Goal: Use online tool/utility: Utilize a website feature to perform a specific function

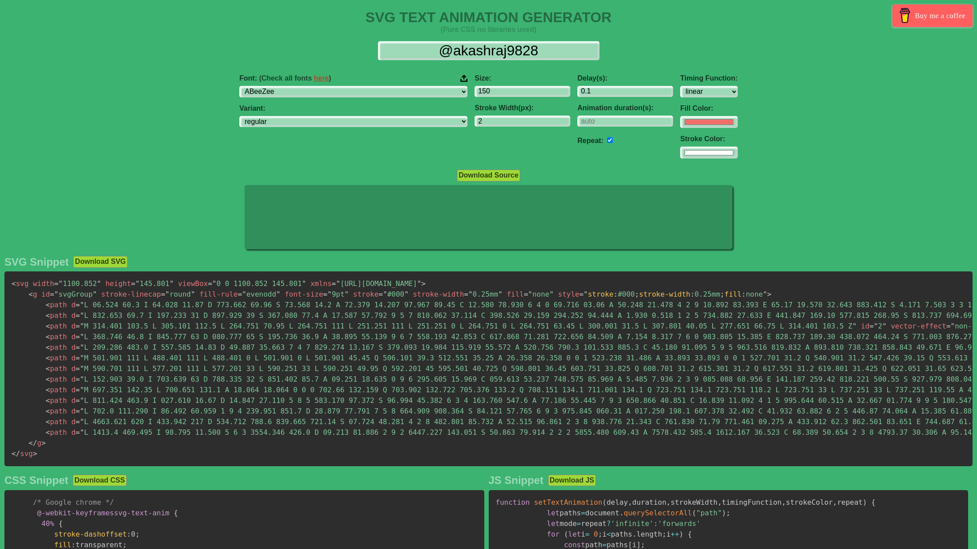
select select "linear"
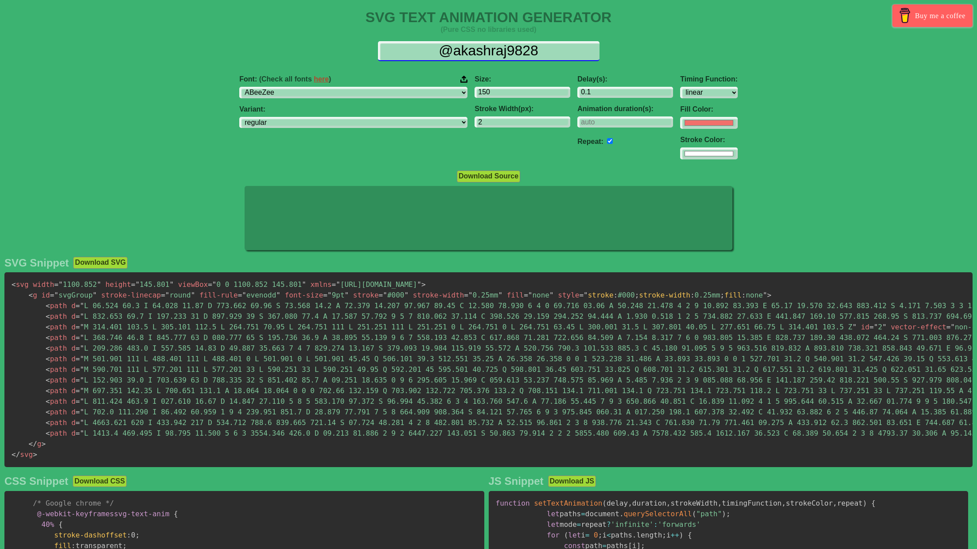
click at [491, 47] on input "@akashraj9828" at bounding box center [488, 51] width 221 height 20
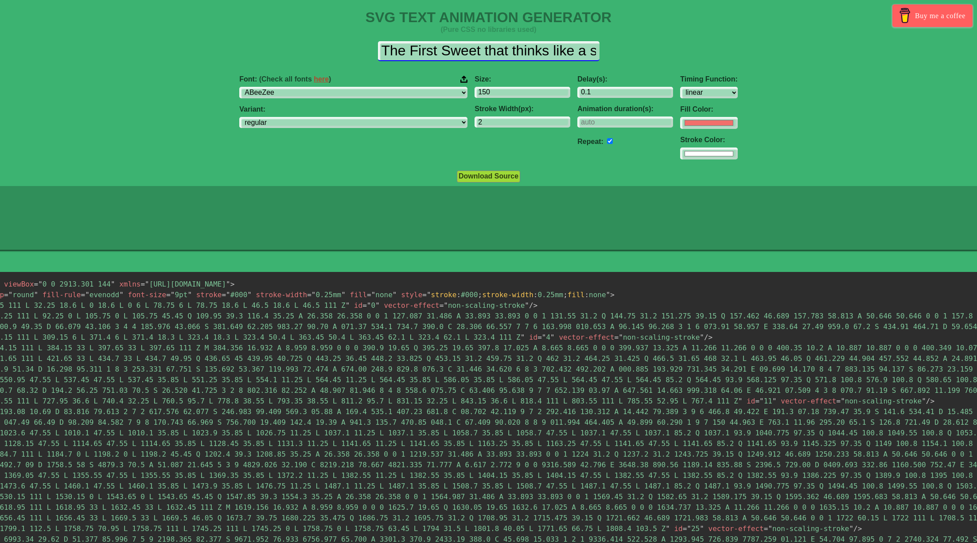
click at [566, 52] on input "The First Sweet that thinks like a start up" at bounding box center [488, 51] width 221 height 20
drag, startPoint x: 594, startPoint y: 53, endPoint x: 546, endPoint y: 54, distance: 48.3
click at [546, 54] on input "The First Sweet that thinks like a start up" at bounding box center [488, 51] width 221 height 20
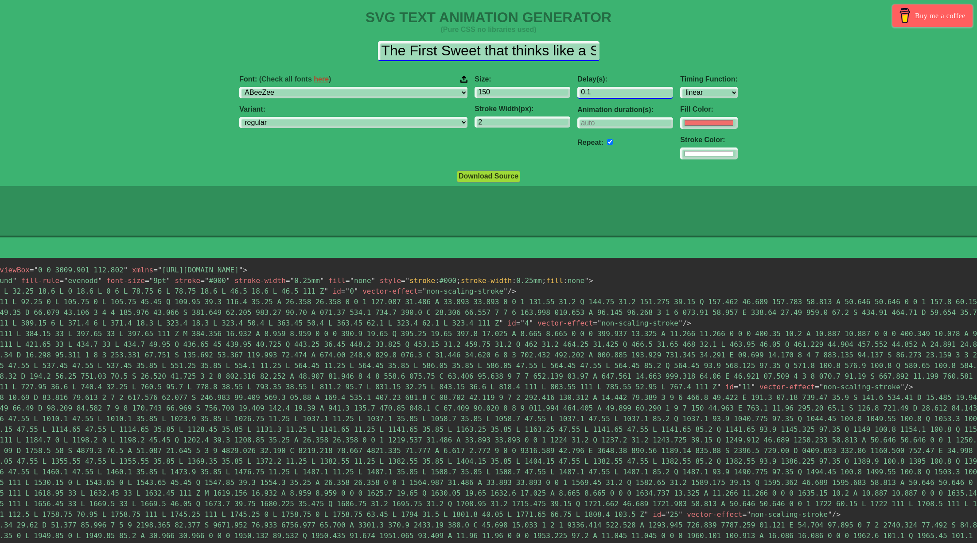
type input "The First Sweet that thinks like a START UP"
click at [578, 94] on input "0.1" at bounding box center [625, 92] width 96 height 12
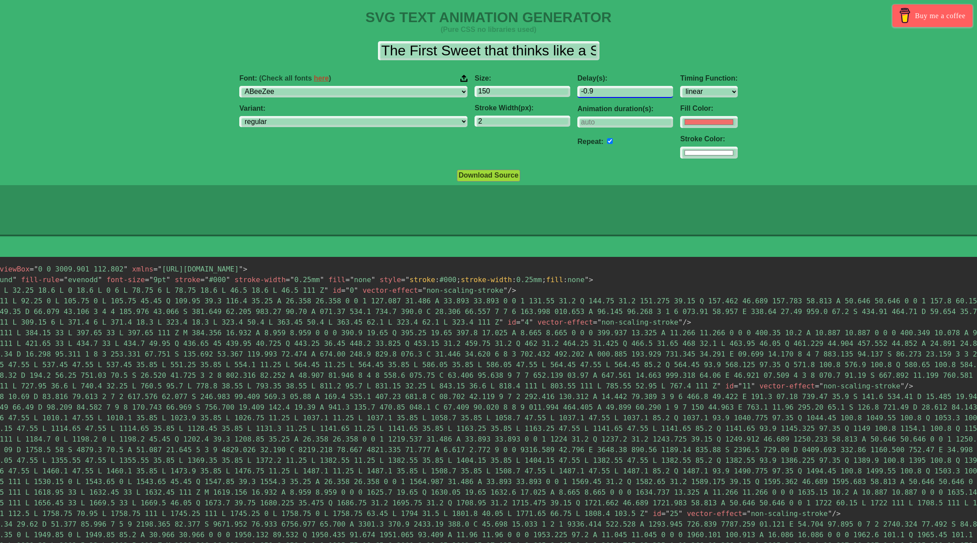
click at [599, 93] on input "-0.9" at bounding box center [625, 92] width 96 height 12
click at [600, 89] on input "0.1" at bounding box center [625, 92] width 96 height 12
click at [600, 89] on input "1.1" at bounding box center [625, 92] width 96 height 12
click at [600, 93] on input "0.1" at bounding box center [625, 92] width 96 height 12
type input "0.04"
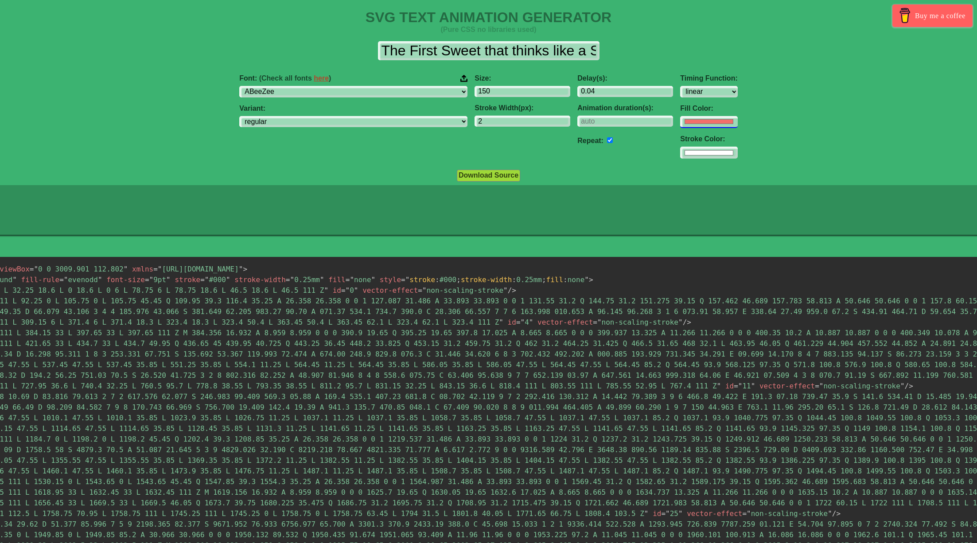
click at [680, 120] on input "#f16f6b" at bounding box center [708, 122] width 57 height 12
type input "#00364a"
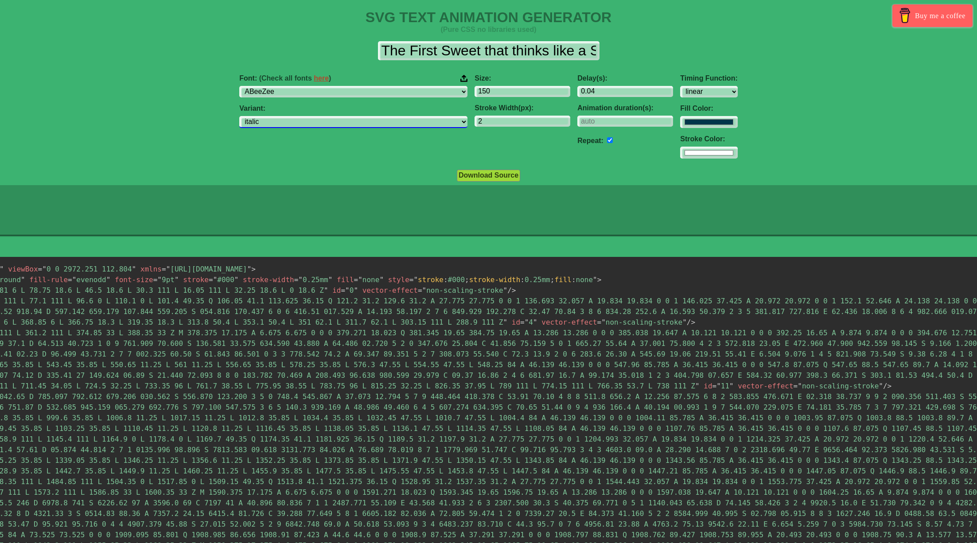
select select "regular"
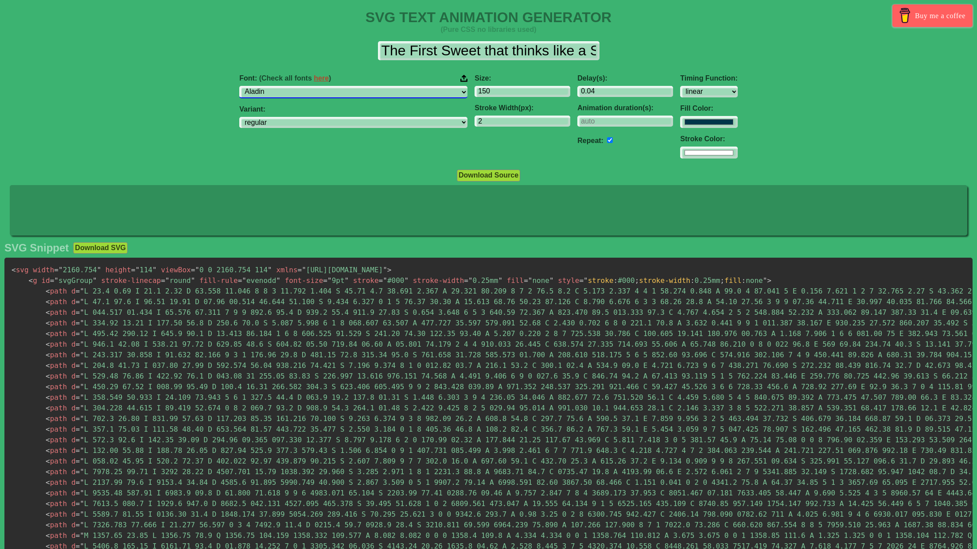
select select "Almendra"
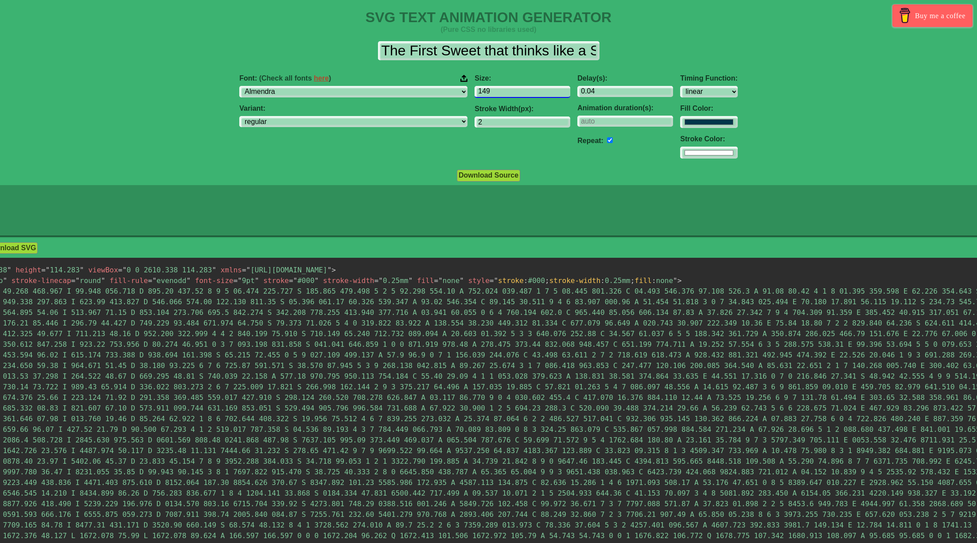
click at [511, 93] on input "149" at bounding box center [522, 92] width 96 height 12
click at [511, 93] on input "148" at bounding box center [522, 92] width 96 height 12
type input "147"
click at [511, 93] on input "147" at bounding box center [522, 92] width 96 height 12
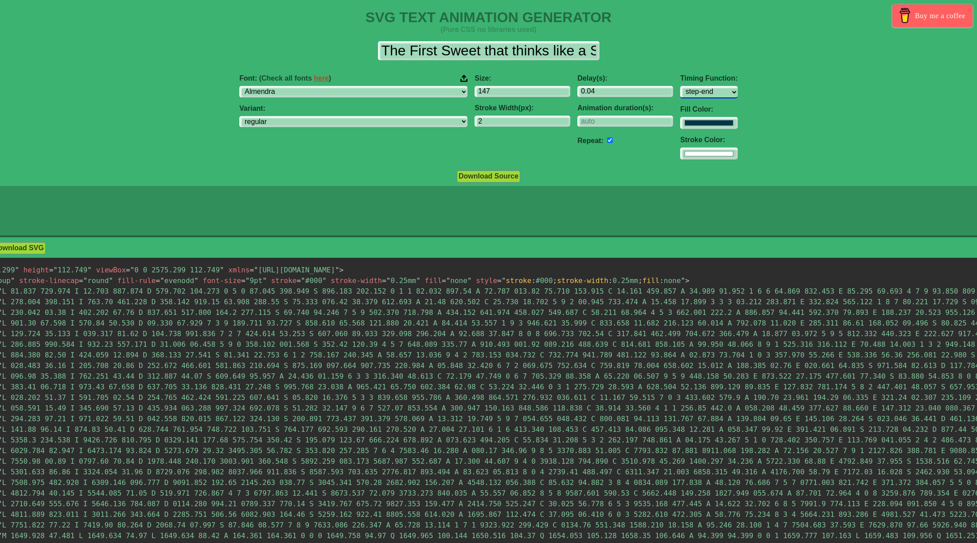
select select "ease-in-out"
click at [329, 80] on link "here" at bounding box center [321, 78] width 15 height 8
select select "Allerta Stencil"
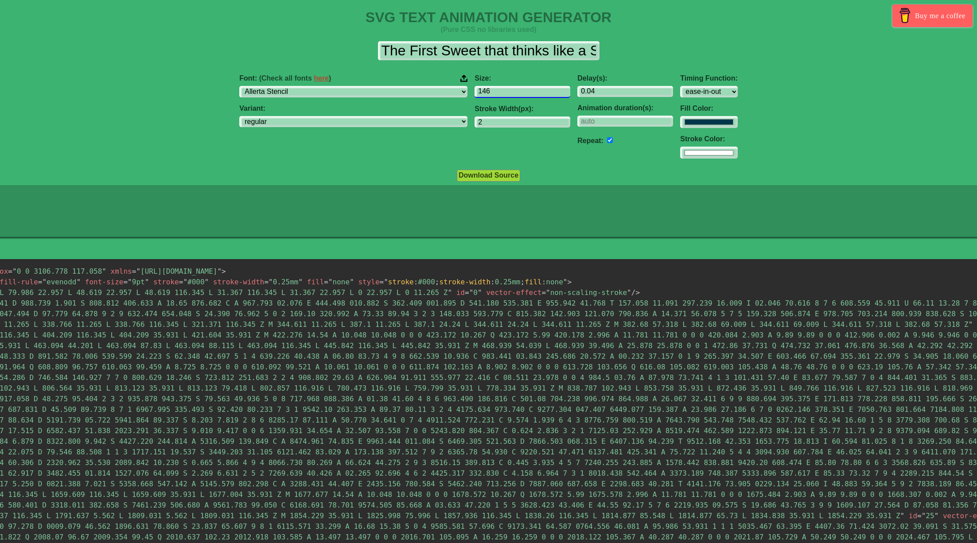
click at [511, 93] on input "146" at bounding box center [522, 92] width 96 height 12
click at [511, 93] on input "145" at bounding box center [522, 92] width 96 height 12
click at [511, 93] on input "144" at bounding box center [522, 92] width 96 height 12
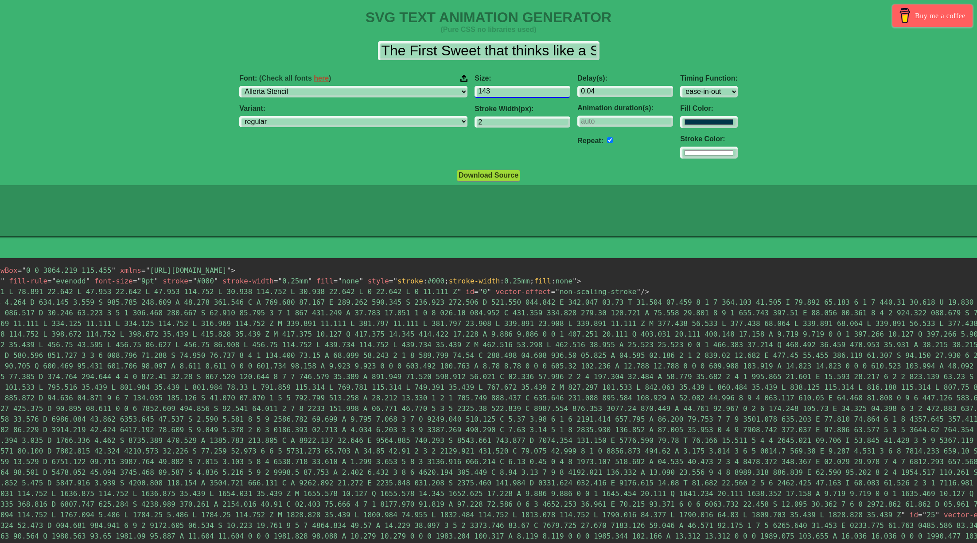
click at [511, 93] on input "143" at bounding box center [522, 92] width 96 height 12
click at [511, 93] on input "142" at bounding box center [522, 92] width 96 height 12
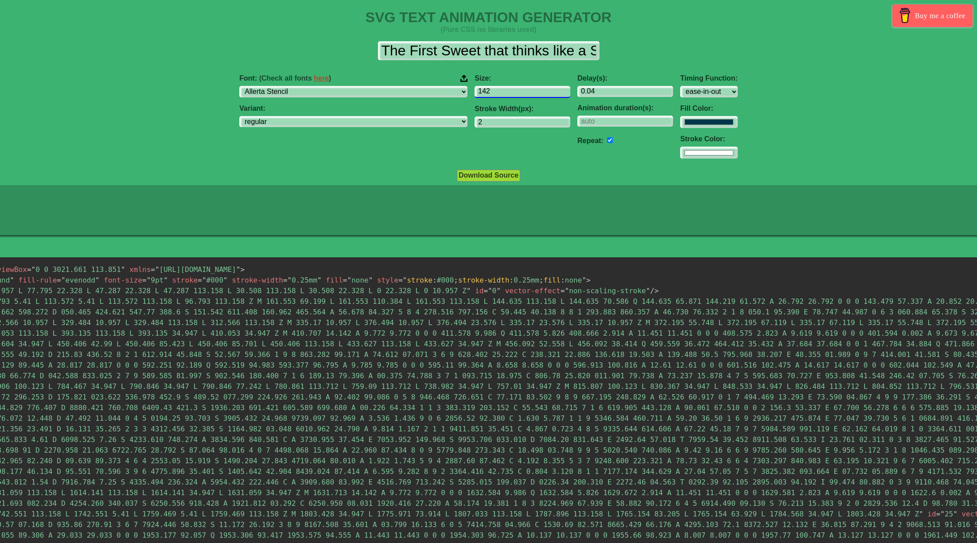
type input "141"
click at [511, 93] on input "141" at bounding box center [522, 92] width 96 height 12
